Goal: Information Seeking & Learning: Learn about a topic

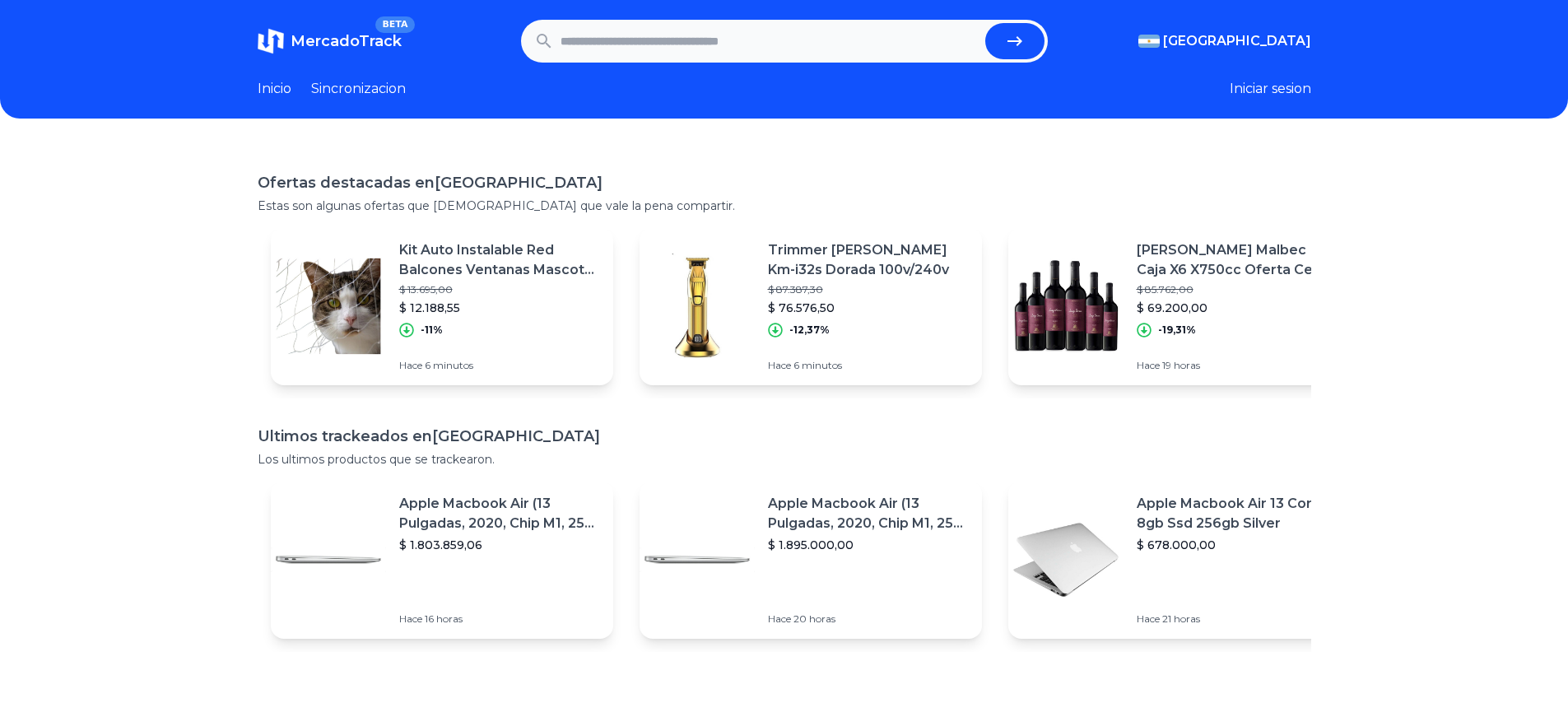
click at [671, 38] on input "text" at bounding box center [769, 40] width 418 height 36
type input "**********"
click at [1020, 41] on button "submit" at bounding box center [1014, 40] width 59 height 36
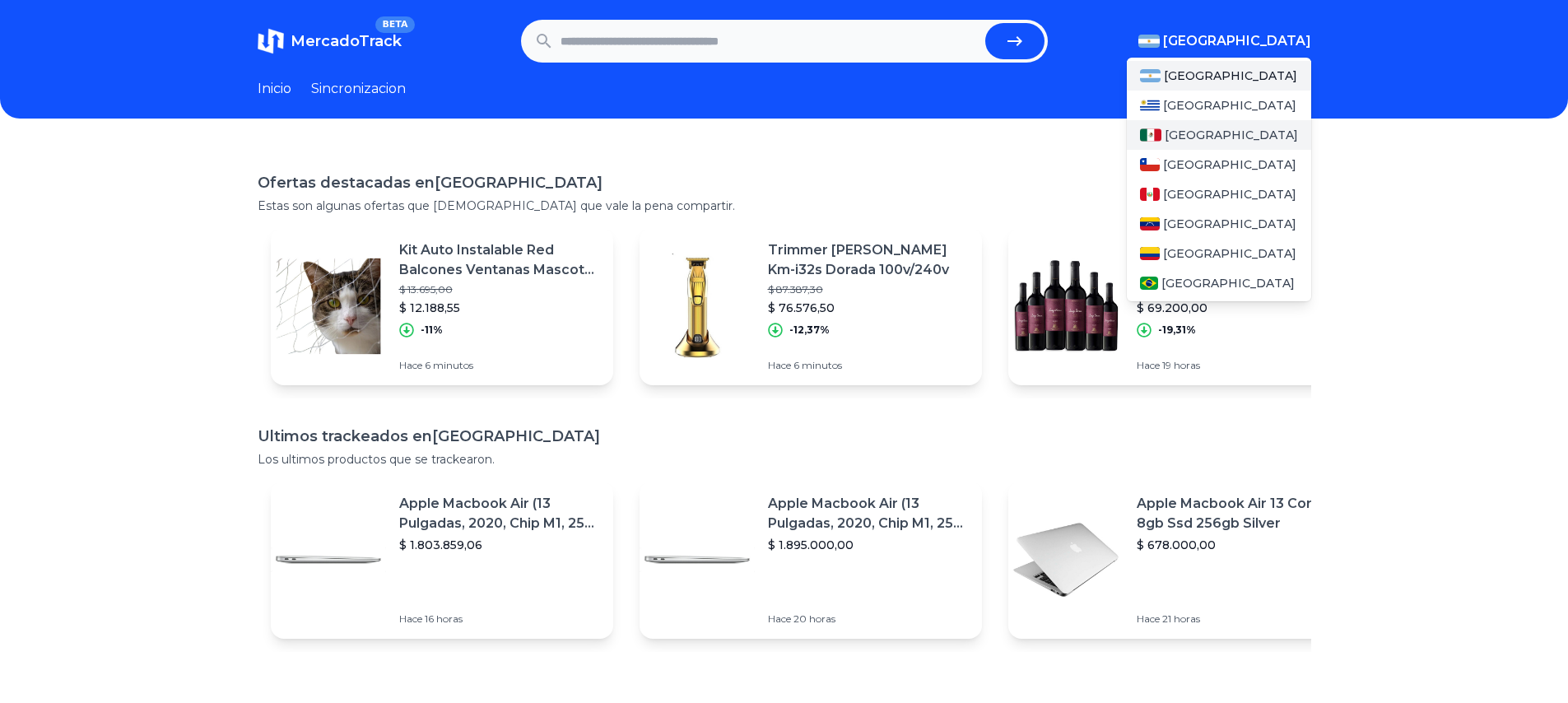
click at [1197, 136] on span "[GEOGRAPHIC_DATA]" at bounding box center [1231, 135] width 134 height 17
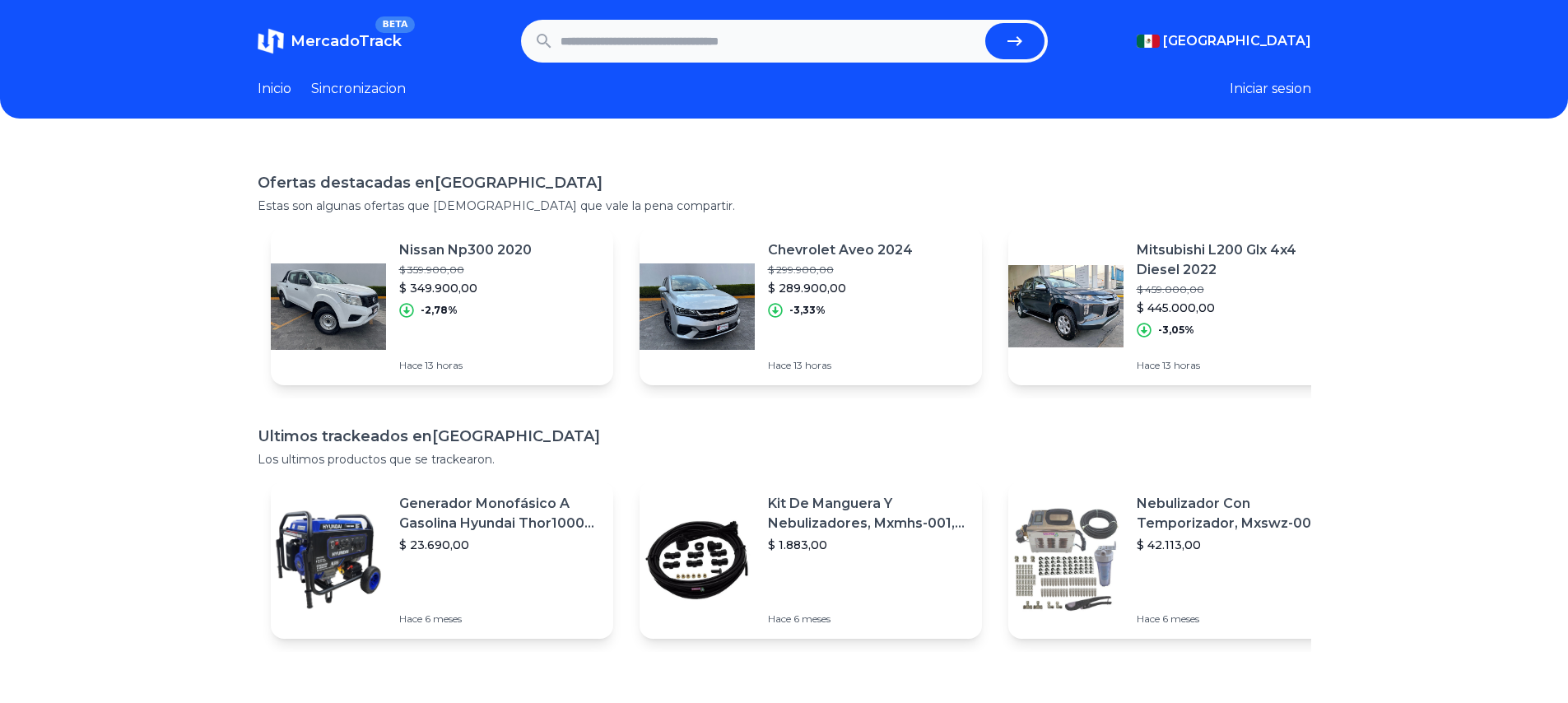
click at [689, 40] on input "text" at bounding box center [769, 40] width 418 height 36
type input "**********"
click at [1020, 41] on button "submit" at bounding box center [1014, 40] width 59 height 36
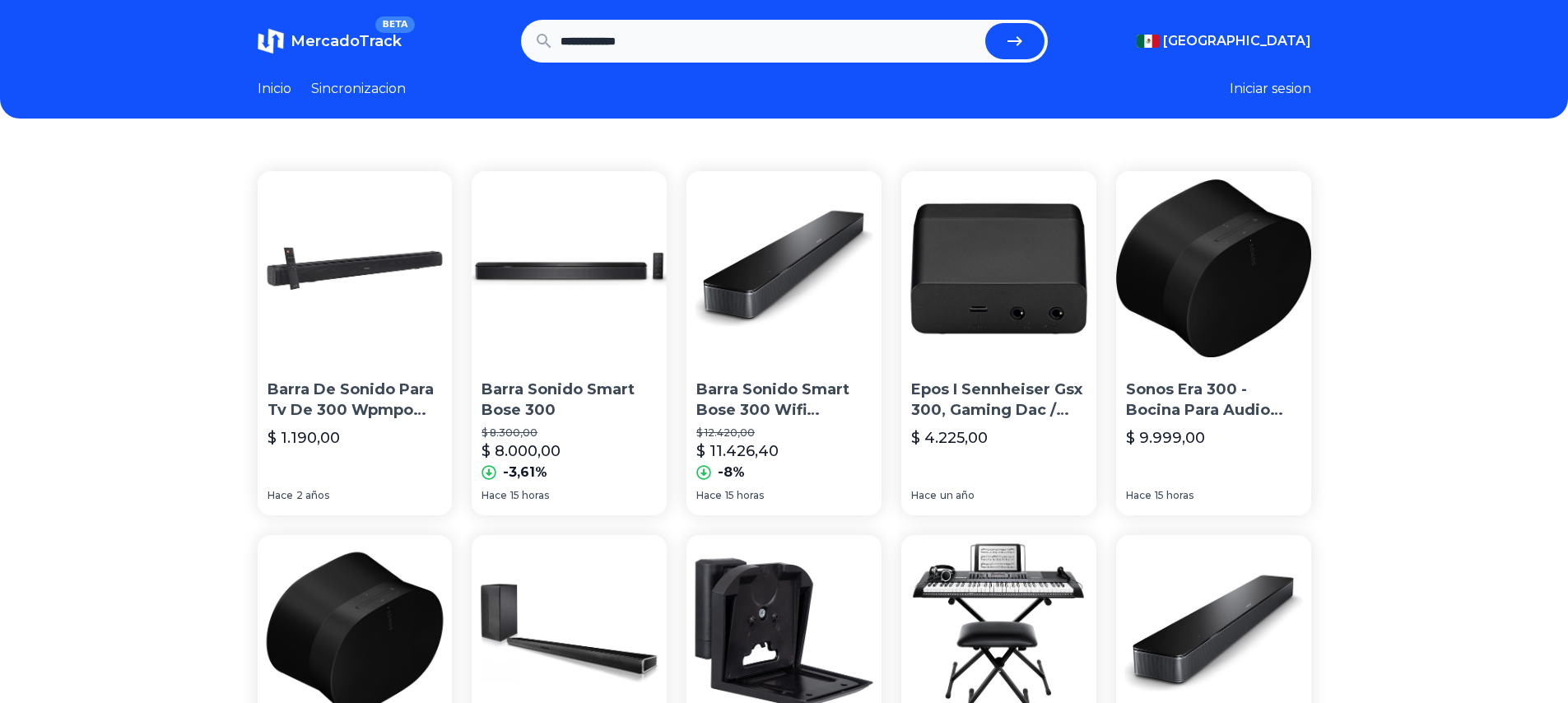
click at [1223, 234] on img at bounding box center [1214, 269] width 195 height 195
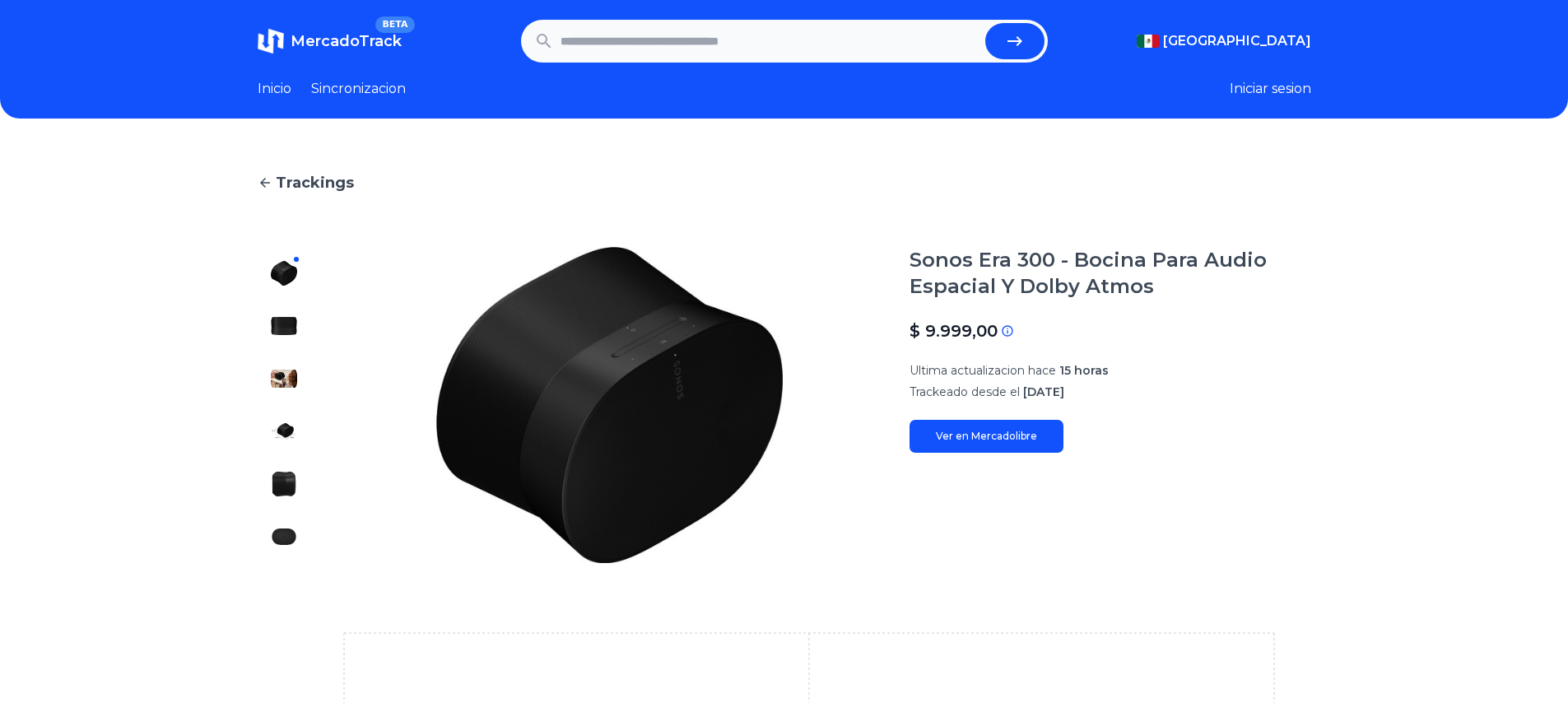
scroll to position [151, 0]
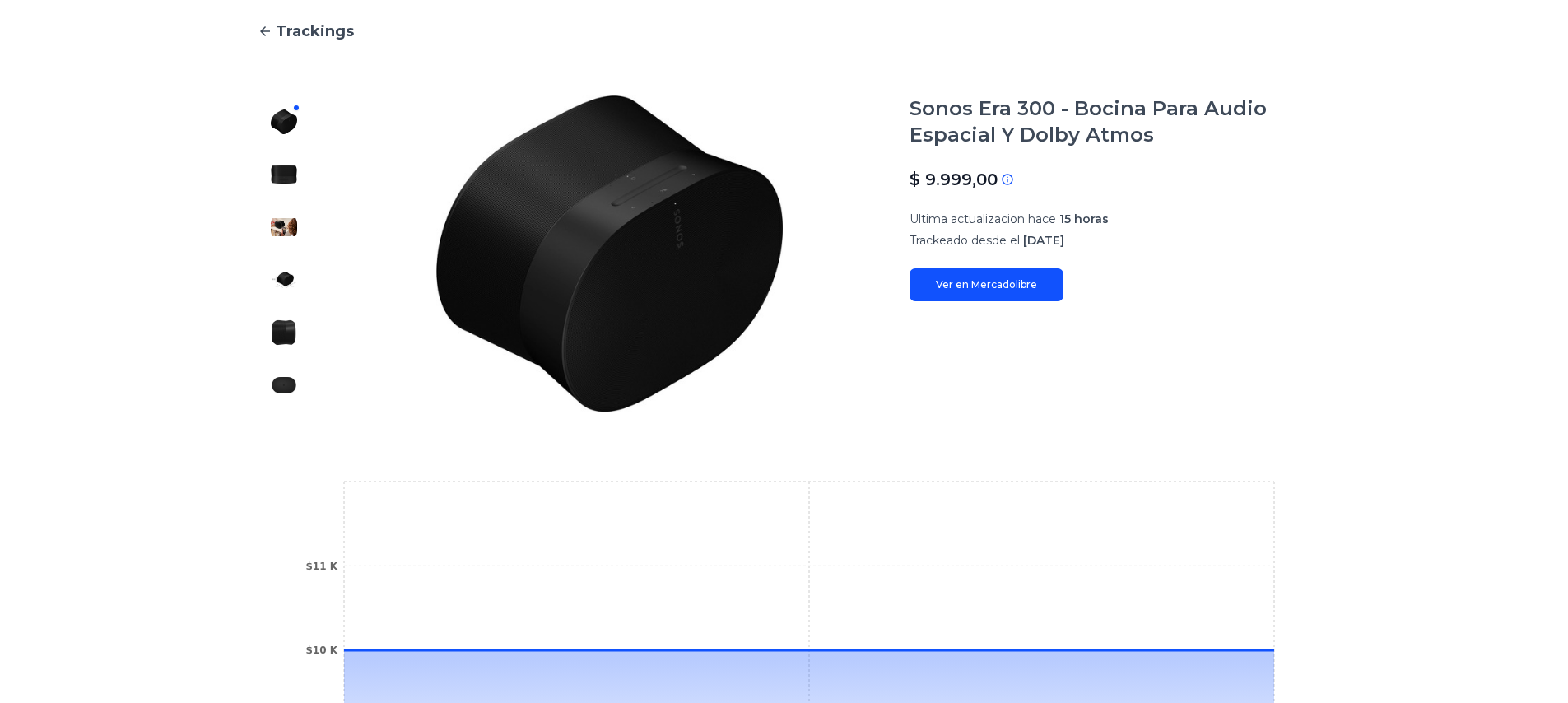
click at [964, 293] on link "Ver en Mercadolibre" at bounding box center [986, 284] width 154 height 33
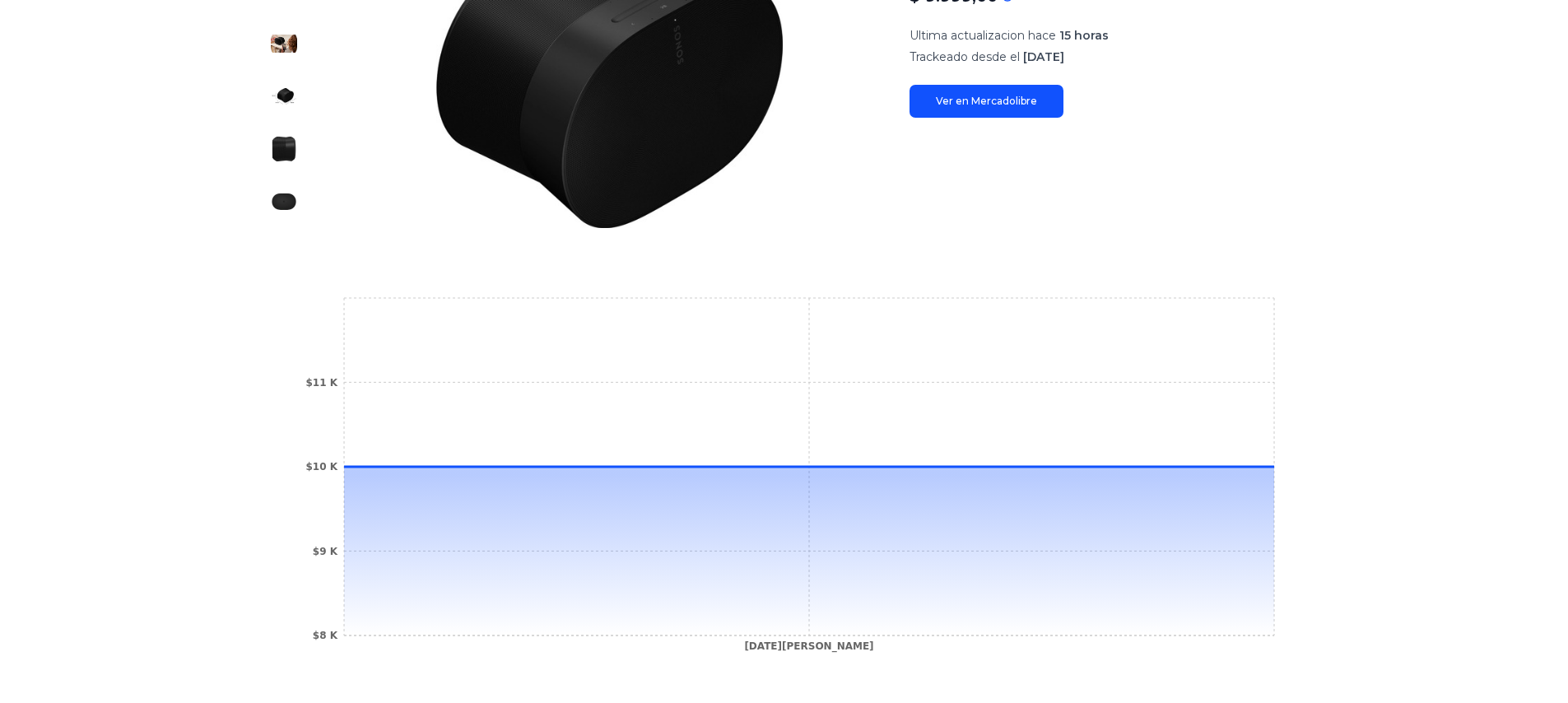
scroll to position [496, 0]
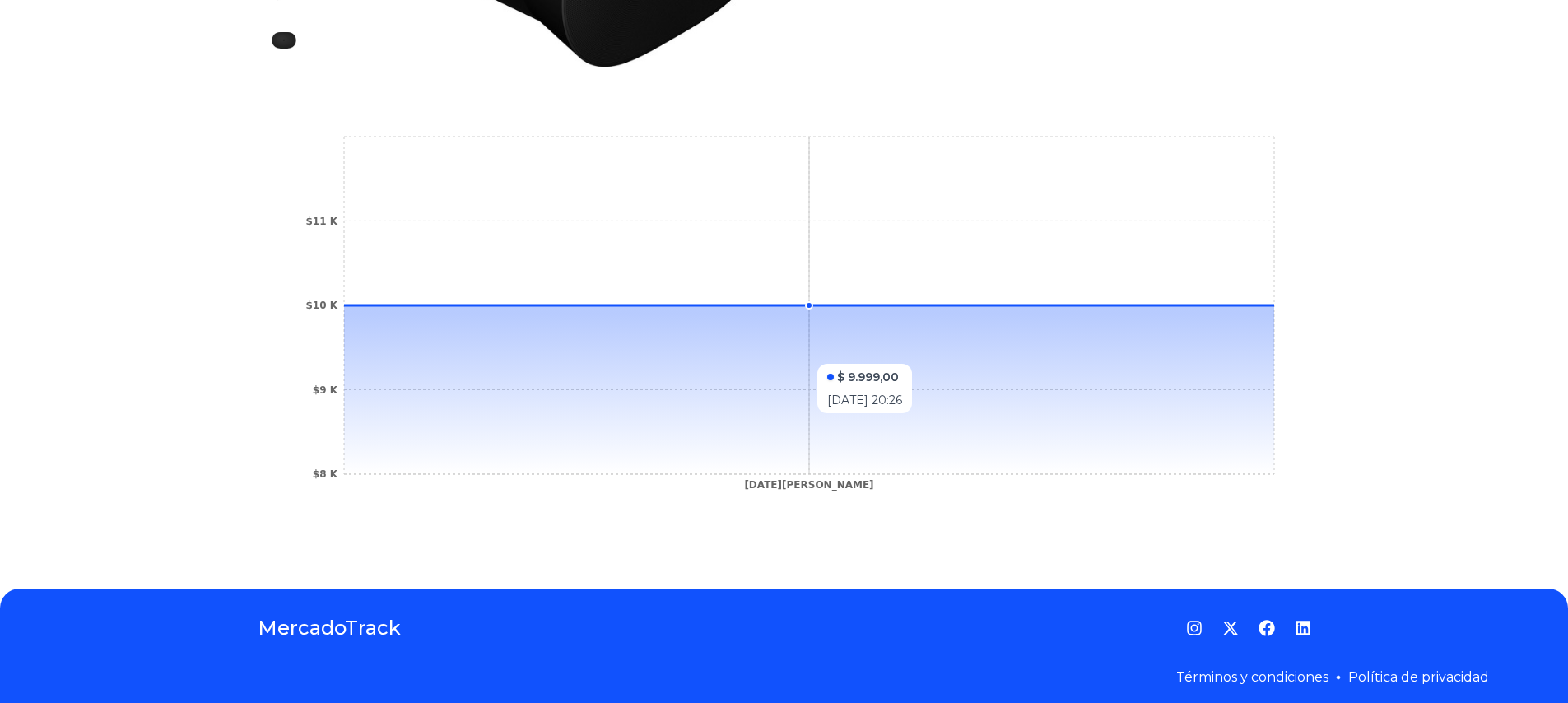
click at [731, 355] on icon at bounding box center [808, 390] width 930 height 169
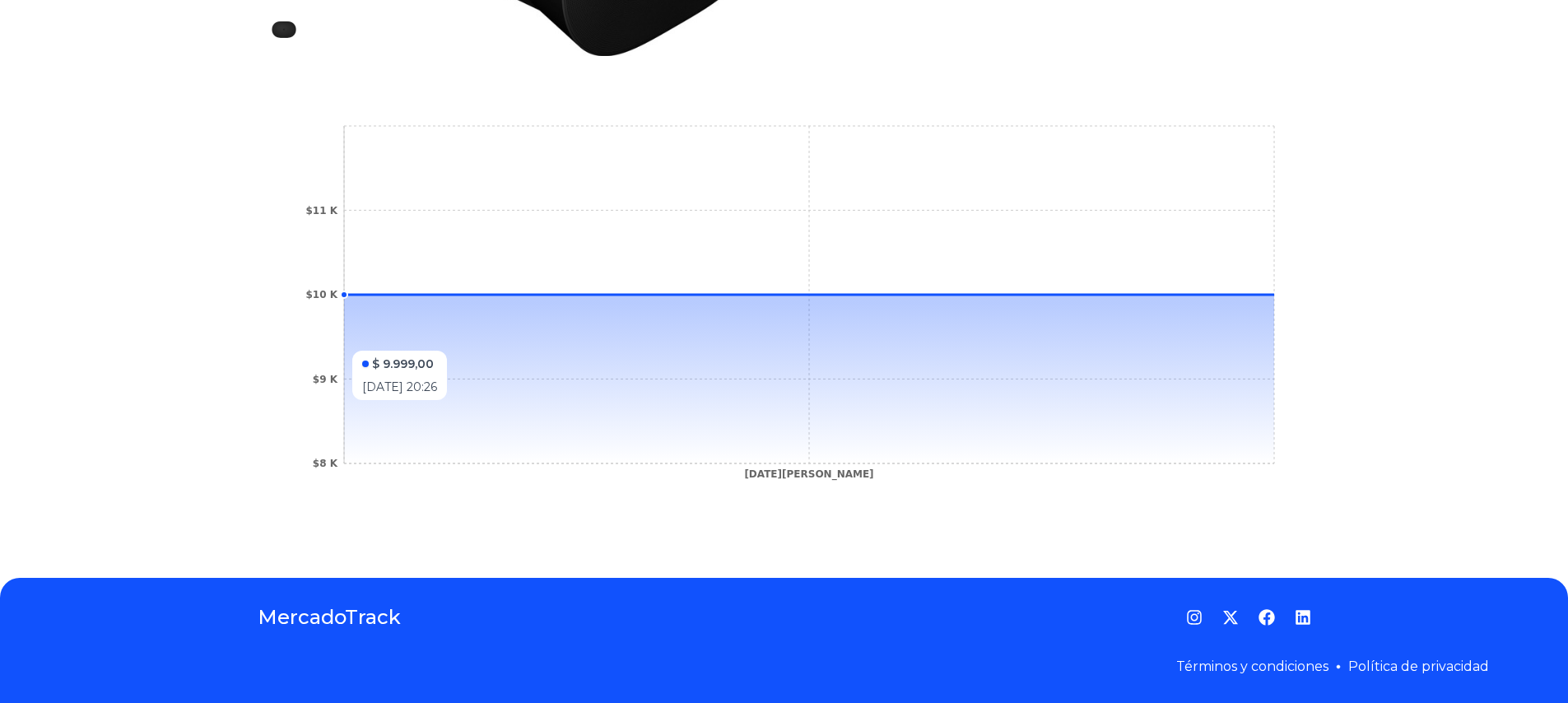
scroll to position [171, 0]
